Goal: Information Seeking & Learning: Learn about a topic

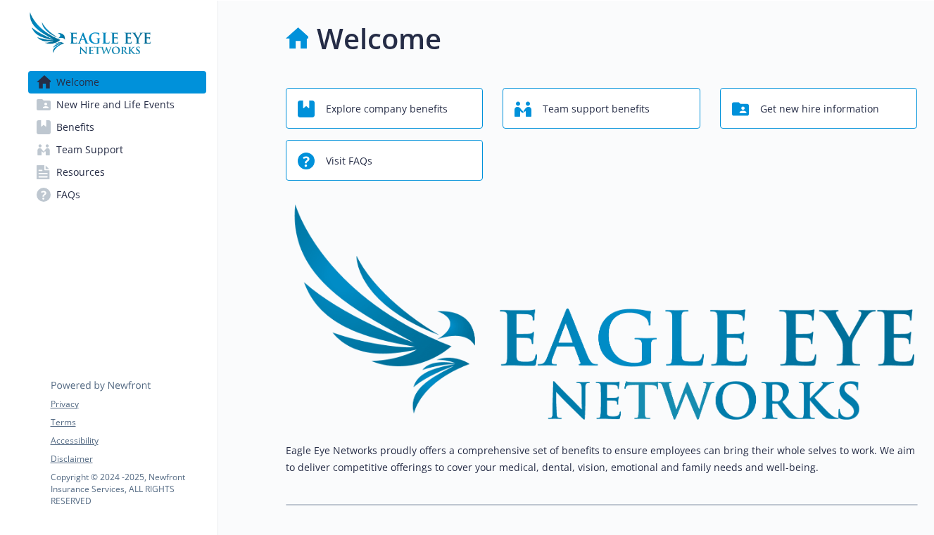
click at [134, 102] on span "New Hire and Life Events" at bounding box center [115, 105] width 118 height 23
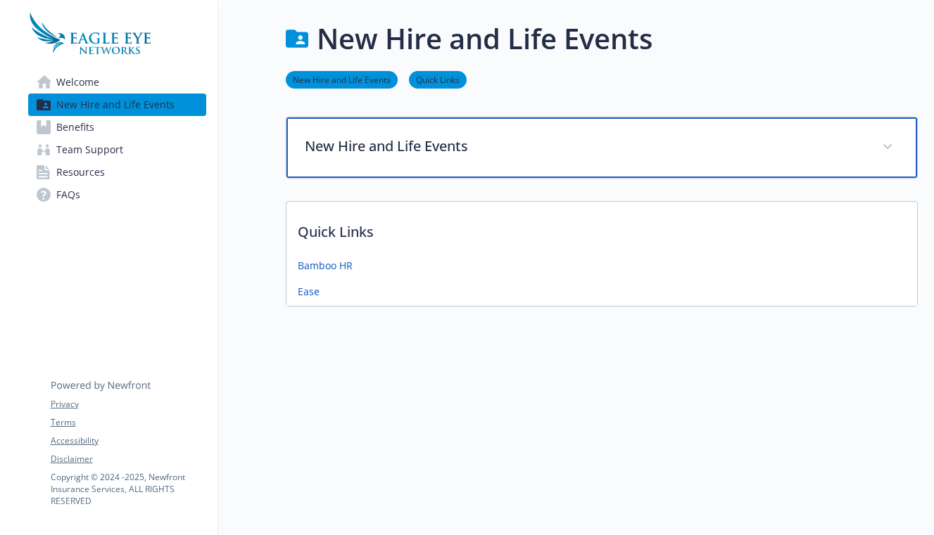
click at [480, 141] on p "New Hire and Life Events" at bounding box center [585, 146] width 560 height 21
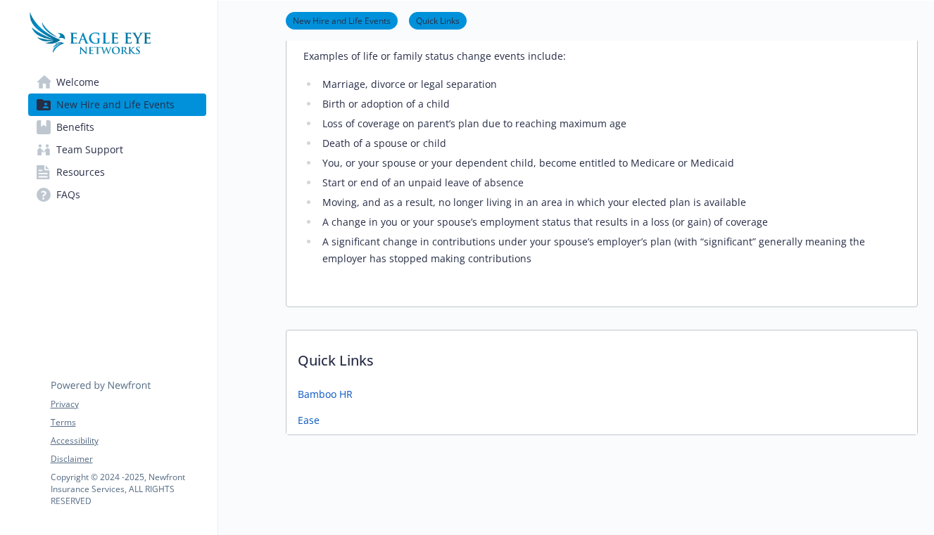
scroll to position [324, 0]
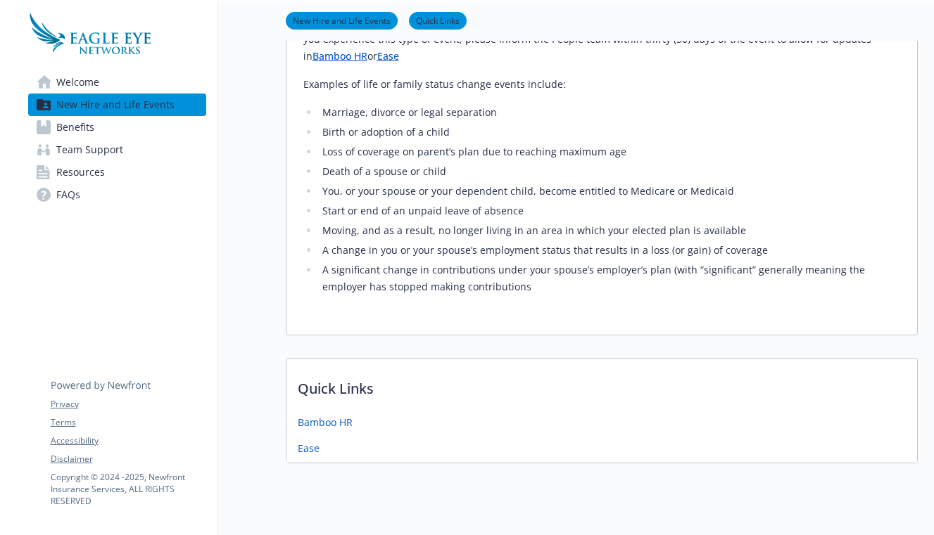
click at [172, 132] on link "Benefits" at bounding box center [117, 127] width 178 height 23
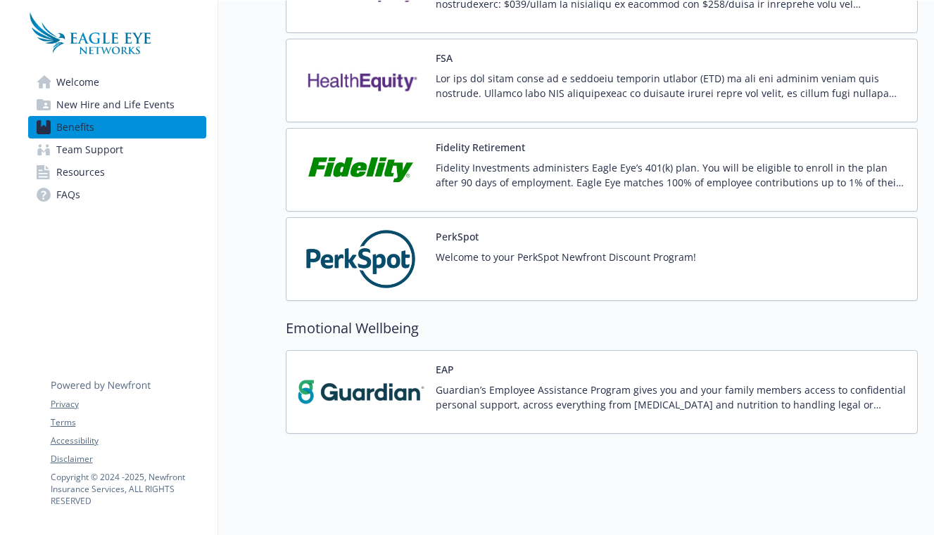
click at [558, 260] on p "Welcome to your PerkSpot Newfront Discount Program!" at bounding box center [565, 257] width 260 height 15
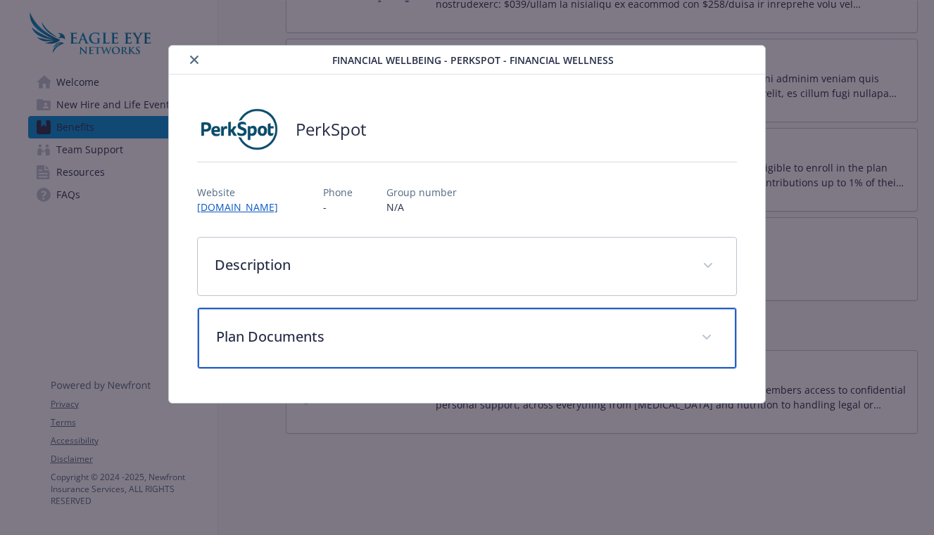
click at [440, 350] on div "Plan Documents" at bounding box center [467, 338] width 538 height 61
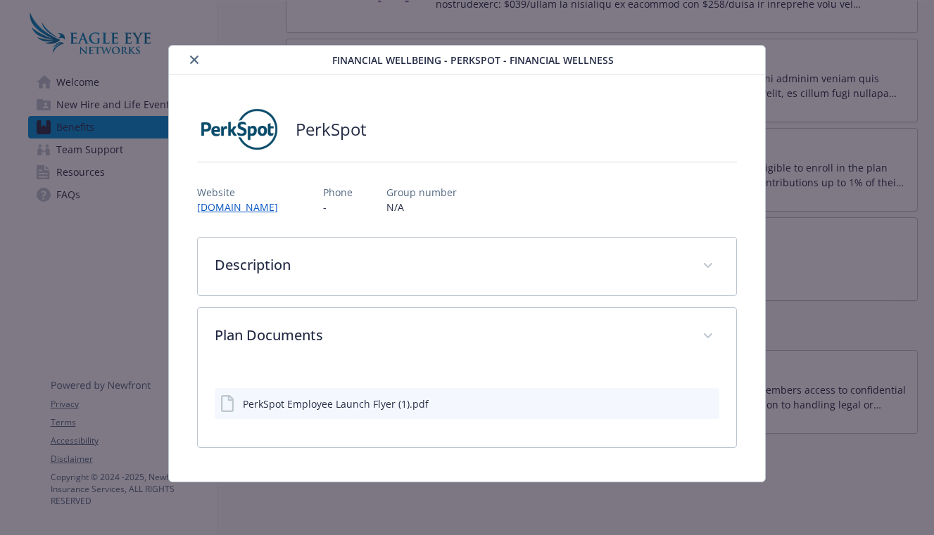
click at [431, 415] on div "PerkSpot Employee Launch Flyer (1).pdf" at bounding box center [467, 403] width 504 height 31
click at [433, 409] on div "PerkSpot Employee Launch Flyer (1).pdf" at bounding box center [467, 403] width 504 height 31
click at [377, 397] on div "PerkSpot Employee Launch Flyer (1).pdf" at bounding box center [336, 404] width 186 height 15
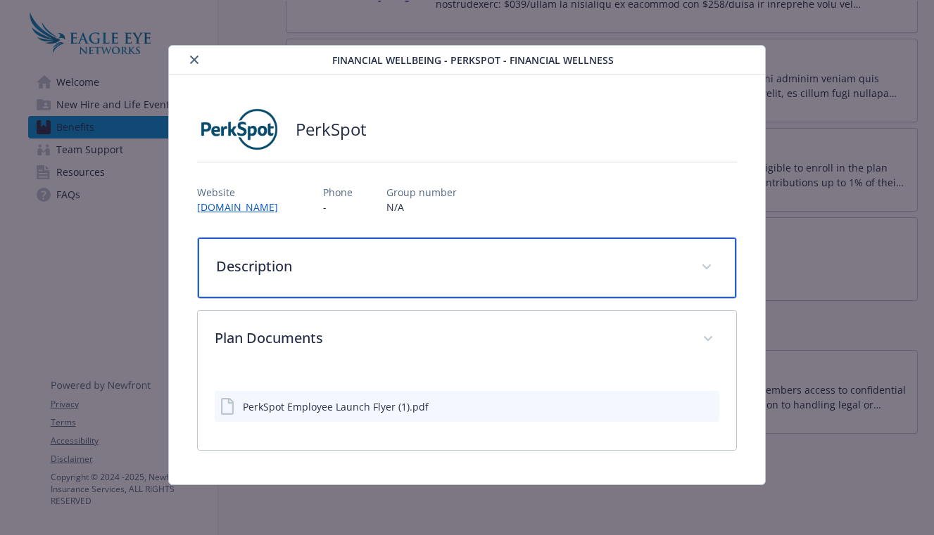
click at [372, 294] on div "Description" at bounding box center [467, 268] width 538 height 61
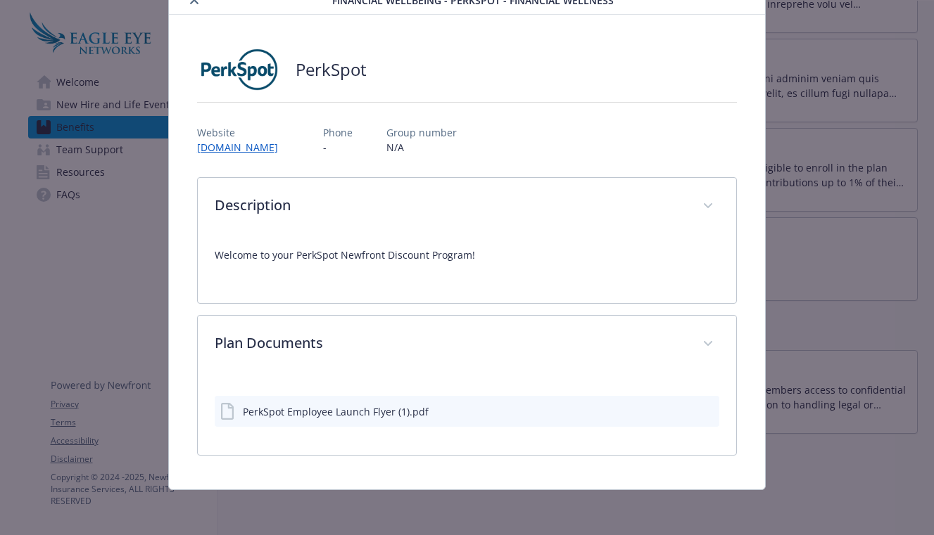
click at [405, 266] on div "Welcome to your PerkSpot Newfront Discount Program!" at bounding box center [467, 261] width 504 height 51
click at [407, 254] on p "Welcome to your PerkSpot Newfront Discount Program!" at bounding box center [467, 255] width 504 height 17
click at [400, 414] on div "PerkSpot Employee Launch Flyer (1).pdf" at bounding box center [336, 412] width 186 height 15
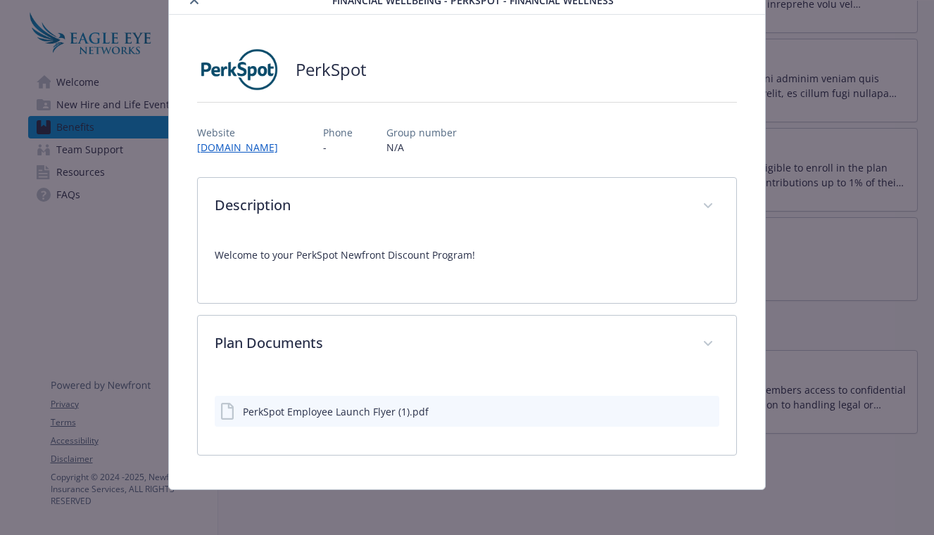
click at [679, 405] on icon "download file" at bounding box center [683, 410] width 11 height 11
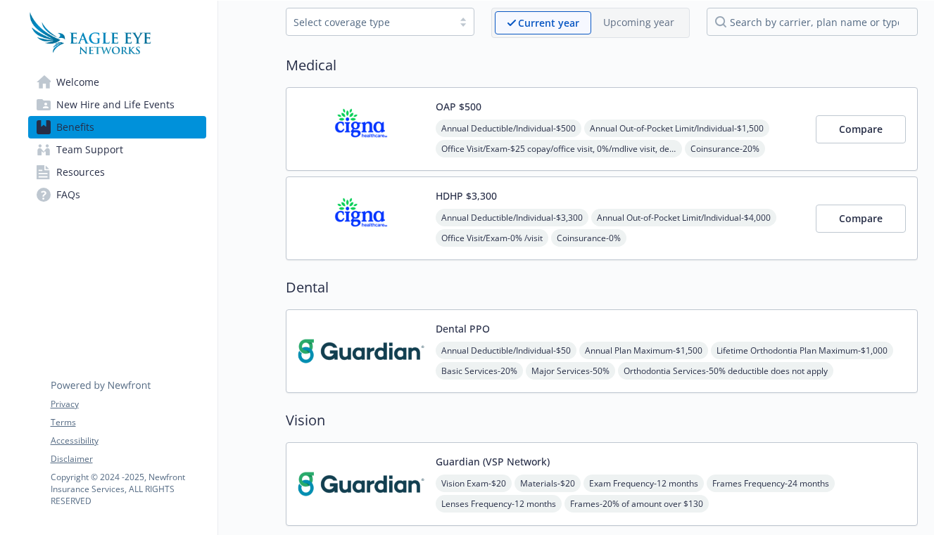
scroll to position [59, 0]
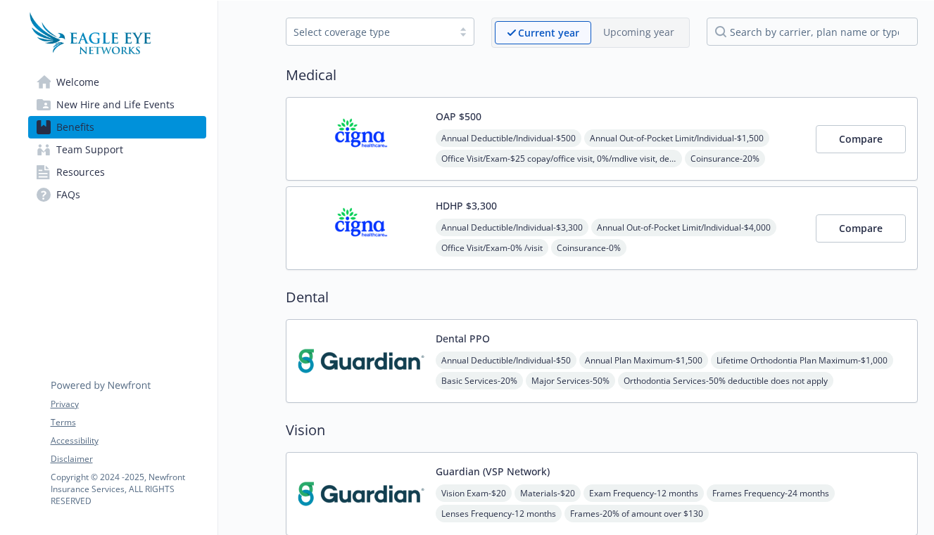
click at [373, 141] on img at bounding box center [361, 139] width 127 height 60
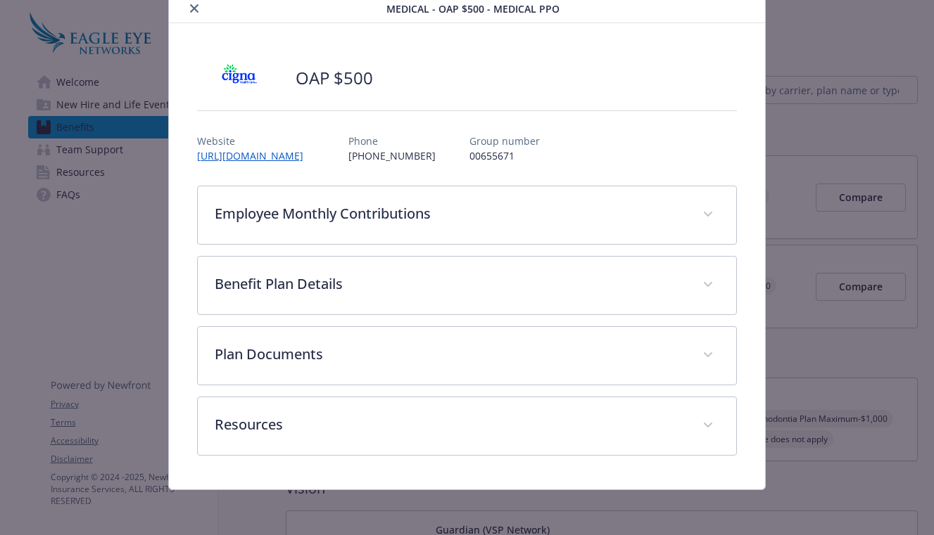
scroll to position [51, 0]
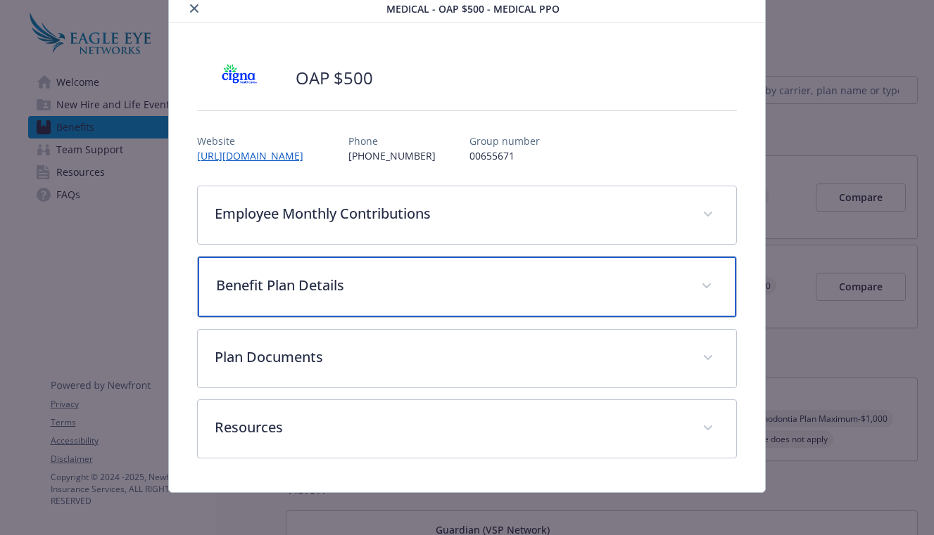
click at [370, 286] on p "Benefit Plan Details" at bounding box center [450, 285] width 468 height 21
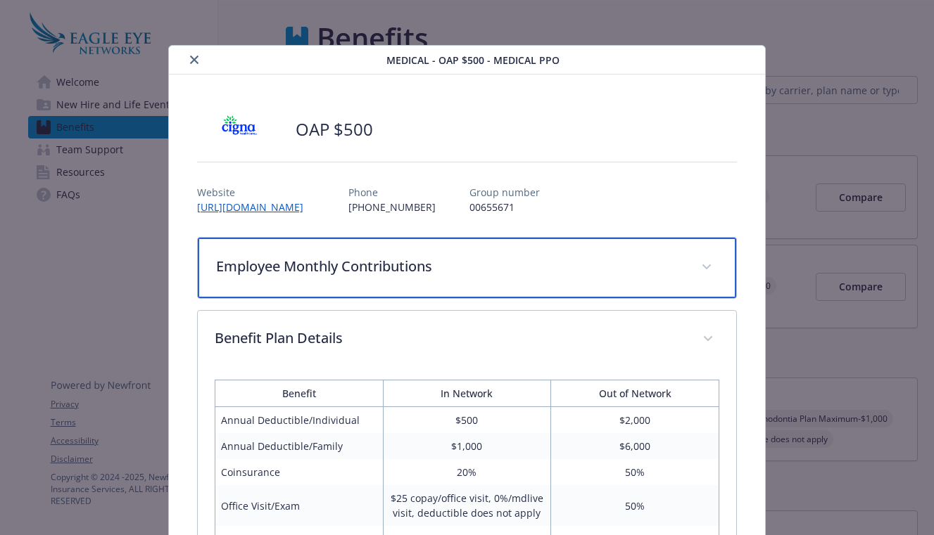
scroll to position [0, 0]
click at [367, 274] on p "Employee Monthly Contributions" at bounding box center [450, 266] width 468 height 21
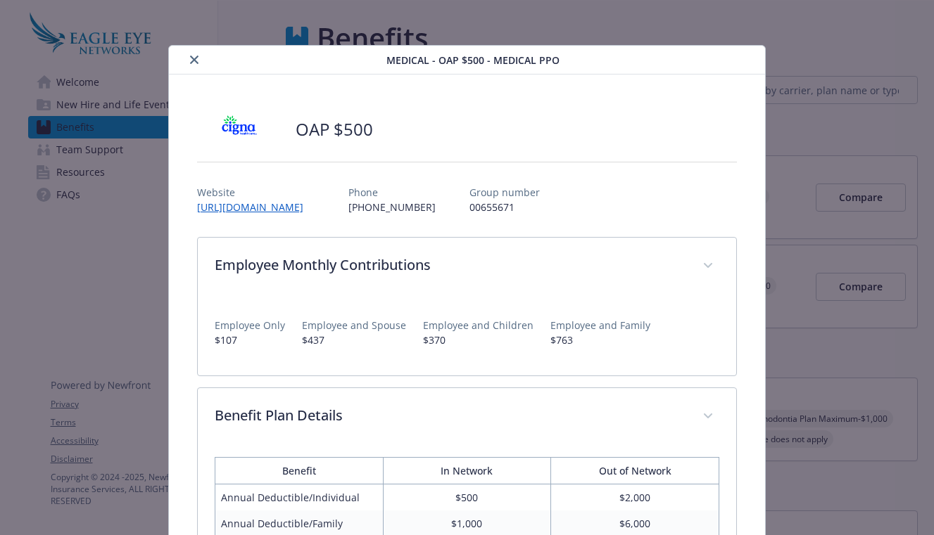
click at [190, 58] on icon "close" at bounding box center [194, 60] width 8 height 8
